Goal: Transaction & Acquisition: Book appointment/travel/reservation

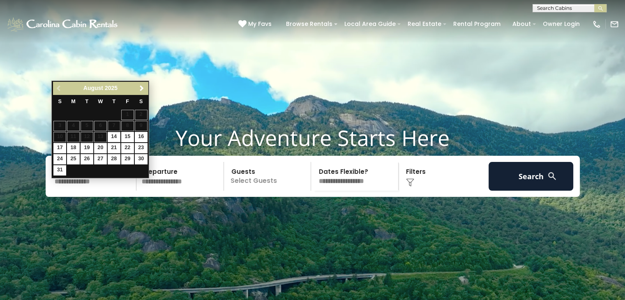
click at [207, 191] on input "text" at bounding box center [181, 176] width 85 height 29
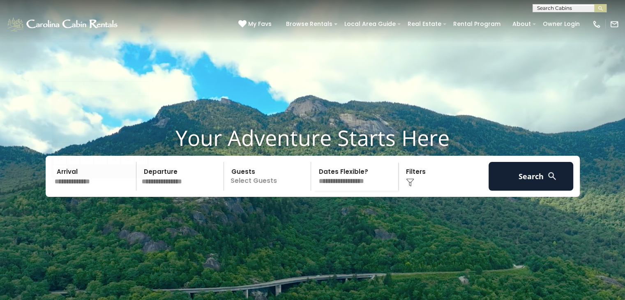
click at [124, 191] on input "text" at bounding box center [94, 176] width 85 height 29
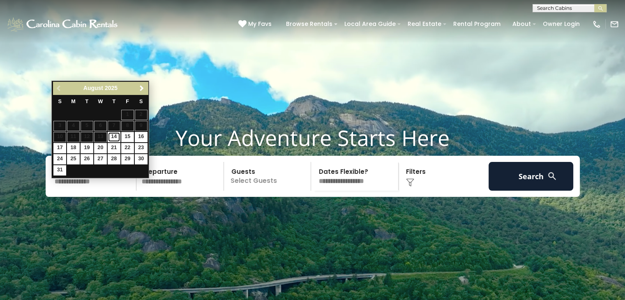
click at [114, 135] on link "14" at bounding box center [114, 137] width 13 height 10
type input "*******"
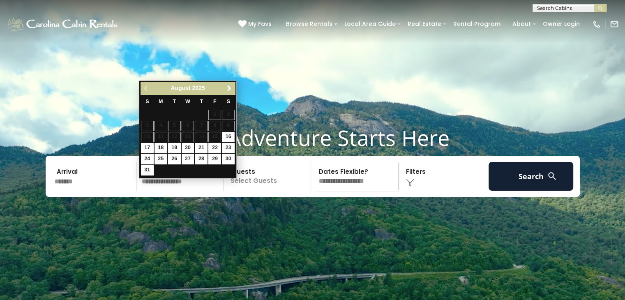
click at [172, 191] on input "text" at bounding box center [181, 176] width 85 height 29
click at [194, 92] on div "[DATE]" at bounding box center [188, 88] width 68 height 10
click at [199, 87] on span "2025" at bounding box center [198, 88] width 13 height 7
click at [230, 88] on span "Next" at bounding box center [229, 88] width 7 height 7
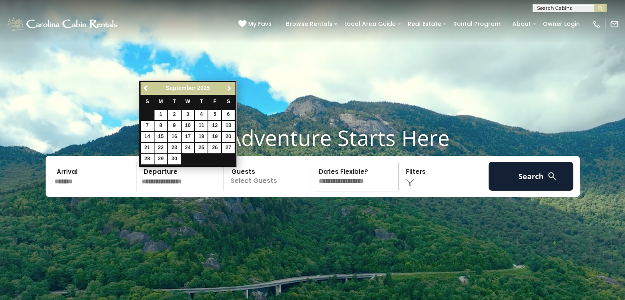
click at [225, 87] on link "Next" at bounding box center [229, 88] width 10 height 10
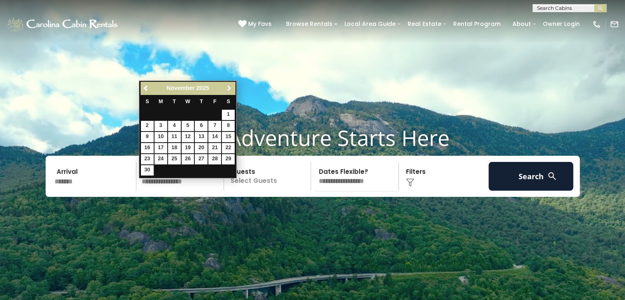
click at [225, 87] on link "Next" at bounding box center [229, 88] width 10 height 10
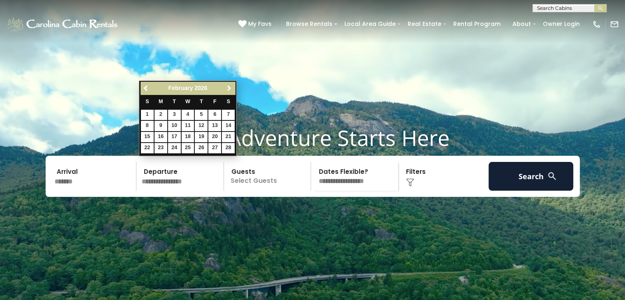
click at [225, 87] on link "Next" at bounding box center [229, 88] width 10 height 10
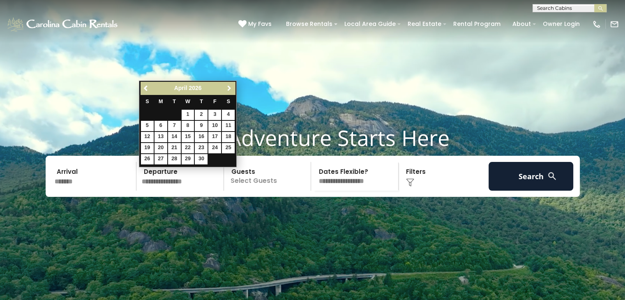
click at [227, 87] on span "Next" at bounding box center [229, 88] width 7 height 7
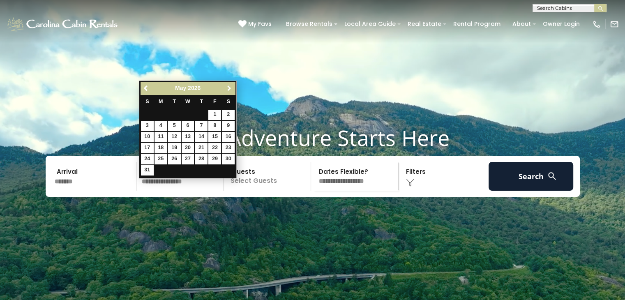
click at [227, 87] on span "Next" at bounding box center [229, 88] width 7 height 7
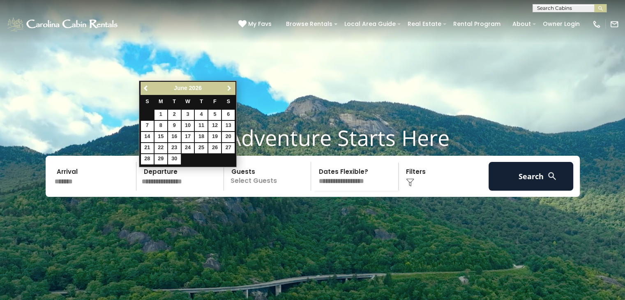
click at [227, 87] on span "Next" at bounding box center [229, 88] width 7 height 7
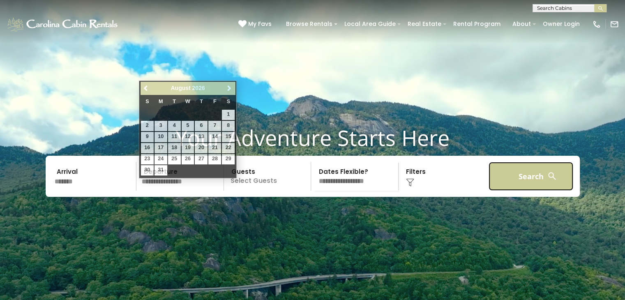
click at [531, 191] on button "Search" at bounding box center [530, 176] width 85 height 29
